Goal: Task Accomplishment & Management: Complete application form

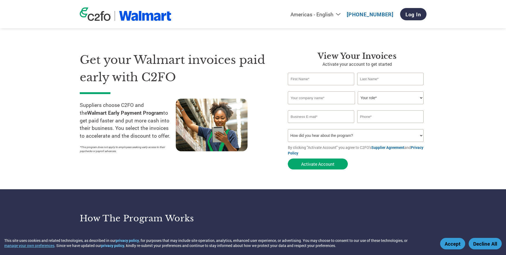
click at [307, 72] on div "View Your Invoices Activate your account to get started Invalid first name or f…" at bounding box center [357, 111] width 139 height 121
type input "[PERSON_NAME][EMAIL_ADDRESS][PERSON_NAME][DOMAIN_NAME]"
type input "[PHONE_NUMBER]"
click at [306, 75] on input "text" at bounding box center [321, 79] width 67 height 13
drag, startPoint x: 306, startPoint y: 75, endPoint x: 297, endPoint y: 67, distance: 11.7
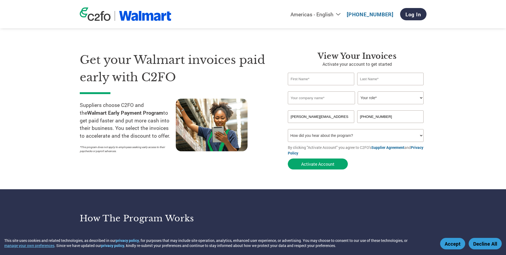
click at [297, 60] on h3 "View Your Invoices" at bounding box center [357, 56] width 139 height 10
click at [294, 80] on input "text" at bounding box center [321, 79] width 67 height 13
type input "j"
type input "[PERSON_NAME]"
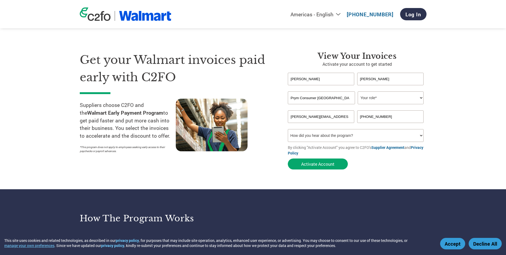
type input "Prym Consumer USA Inc"
click at [386, 96] on select "Your role* CFO Controller Credit Manager Finance Director Treasurer CEO Preside…" at bounding box center [391, 97] width 66 height 13
select select "ACCOUNTING"
click at [358, 91] on select "Your role* CFO Controller Credit Manager Finance Director Treasurer CEO Preside…" at bounding box center [391, 97] width 66 height 13
click at [337, 136] on select "How did you hear about the program? Received a letter Email Social Media Online…" at bounding box center [356, 135] width 136 height 13
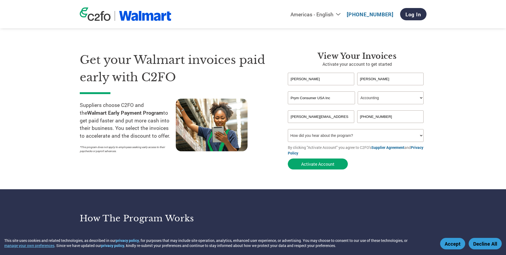
select select "Other"
click at [288, 129] on select "How did you hear about the program? Received a letter Email Social Media Online…" at bounding box center [356, 135] width 136 height 13
click at [321, 163] on button "Activate Account" at bounding box center [318, 163] width 60 height 11
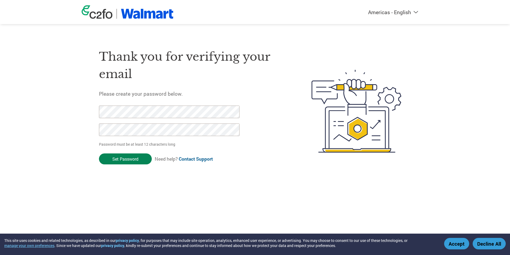
click at [124, 157] on input "Set Password" at bounding box center [125, 158] width 53 height 11
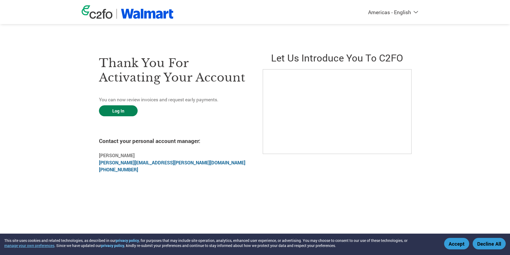
click at [134, 110] on link "Log In" at bounding box center [118, 110] width 39 height 11
